Goal: Task Accomplishment & Management: Manage account settings

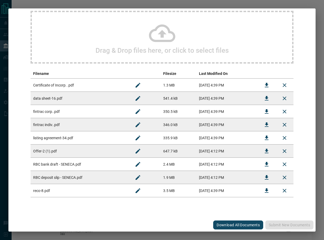
scroll to position [47, 0]
click at [264, 152] on icon "Download" at bounding box center [267, 151] width 6 height 6
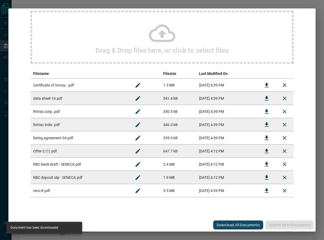
click at [264, 138] on icon "Download" at bounding box center [267, 138] width 6 height 6
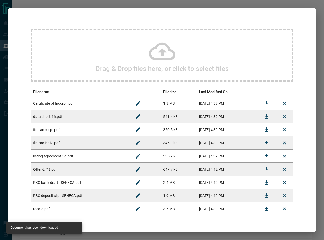
scroll to position [0, 0]
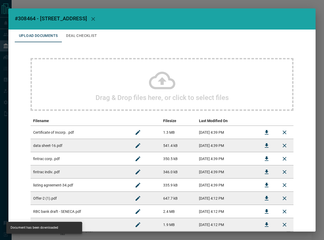
click at [77, 33] on button "Deal Checklist" at bounding box center [81, 36] width 39 height 13
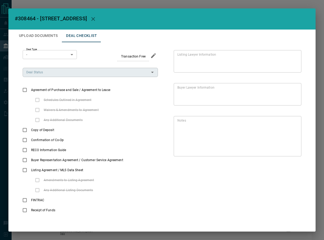
click at [74, 74] on input "Deal Status" at bounding box center [86, 72] width 124 height 6
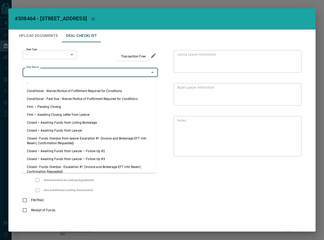
click at [55, 110] on li "Firm – Pending Closing" at bounding box center [90, 107] width 134 height 8
type input "**********"
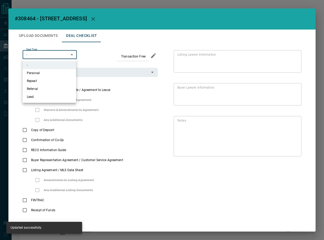
click at [62, 58] on body "Lead Transfers Leads Deals Listings Campaigns Quota Rules Agent Quotas Admin Mo…" at bounding box center [162, 146] width 324 height 293
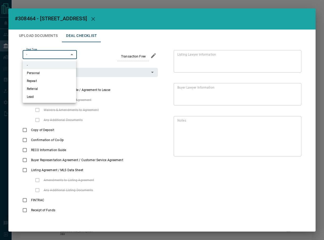
click at [53, 79] on li "Repeat" at bounding box center [49, 81] width 53 height 8
type input "*"
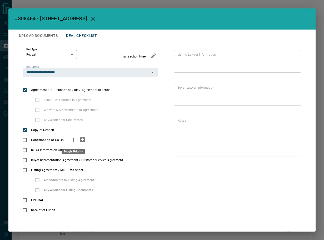
click at [72, 138] on icon "priority" at bounding box center [74, 140] width 6 height 6
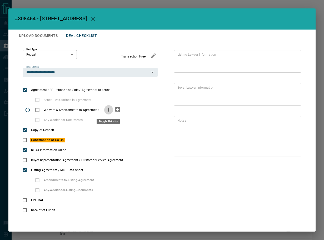
click at [107, 110] on icon "priority" at bounding box center [109, 110] width 6 height 6
click at [117, 110] on icon "add note" at bounding box center [117, 109] width 5 height 5
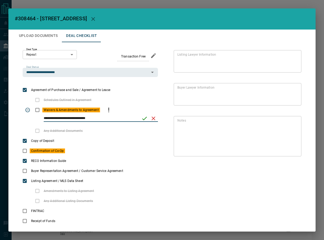
type input "**********"
click at [145, 118] on icon "save" at bounding box center [144, 118] width 6 height 6
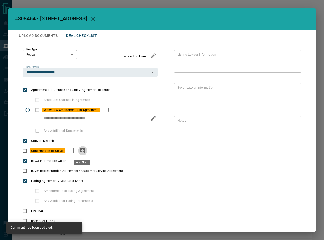
click at [80, 151] on icon "add note" at bounding box center [83, 151] width 6 height 6
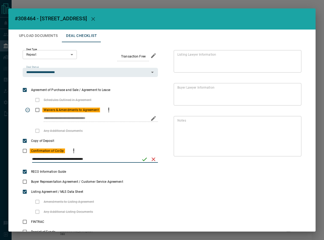
type input "**********"
click at [144, 159] on icon "save" at bounding box center [144, 159] width 6 height 6
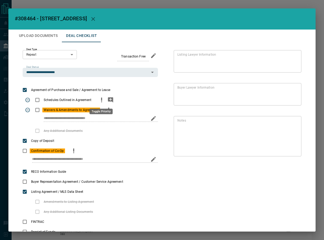
click at [100, 100] on icon "priority" at bounding box center [102, 100] width 6 height 6
click at [110, 99] on icon "add note" at bounding box center [110, 99] width 5 height 5
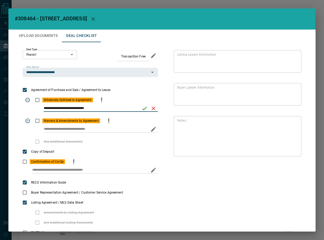
type input "**********"
click at [143, 107] on icon "save" at bounding box center [144, 108] width 6 height 6
click at [38, 38] on button "Upload Documents" at bounding box center [38, 36] width 47 height 13
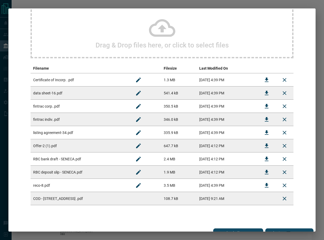
scroll to position [61, 0]
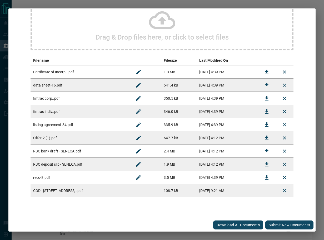
click at [286, 222] on button "Submit new documents" at bounding box center [290, 224] width 48 height 9
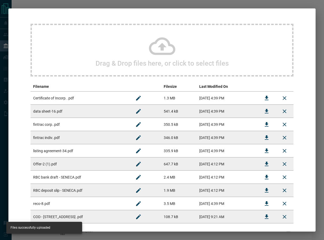
scroll to position [0, 0]
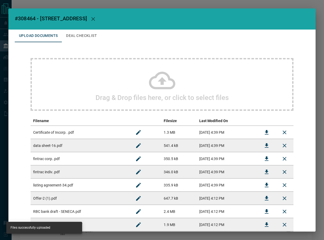
click at [261, 131] on button "Download" at bounding box center [267, 132] width 13 height 13
click at [267, 159] on button "Download" at bounding box center [267, 158] width 13 height 13
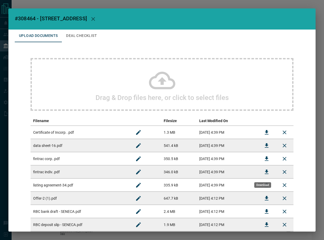
click at [264, 170] on icon "Download" at bounding box center [267, 172] width 6 height 6
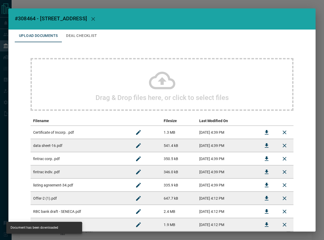
click at [94, 34] on button "Deal Checklist" at bounding box center [81, 36] width 39 height 13
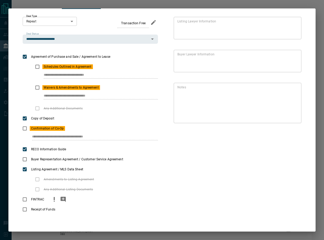
scroll to position [33, 0]
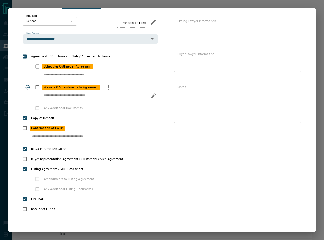
click at [104, 95] on div "**********" at bounding box center [90, 97] width 135 height 11
drag, startPoint x: 42, startPoint y: 95, endPoint x: 96, endPoint y: 55, distance: 67.1
click at [95, 62] on div "**********" at bounding box center [90, 71] width 135 height 21
click at [106, 134] on div "**********" at bounding box center [90, 138] width 135 height 11
